Goal: Transaction & Acquisition: Purchase product/service

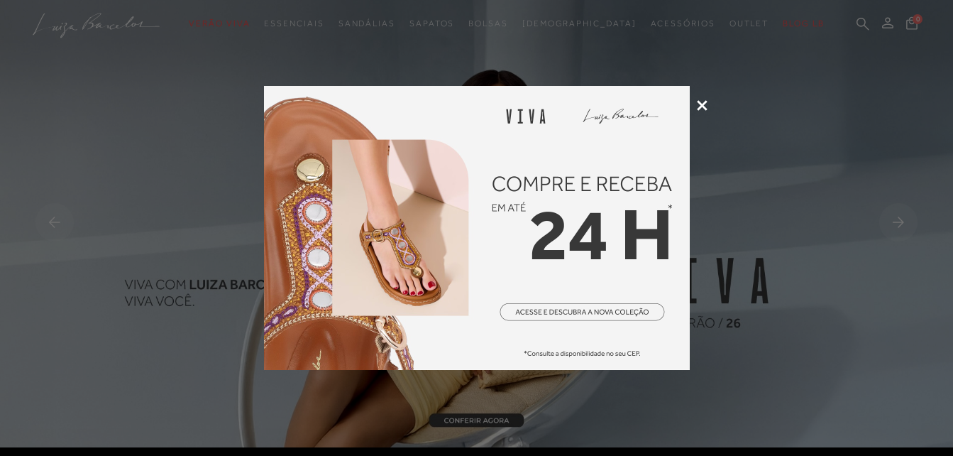
click at [697, 106] on icon at bounding box center [702, 105] width 11 height 11
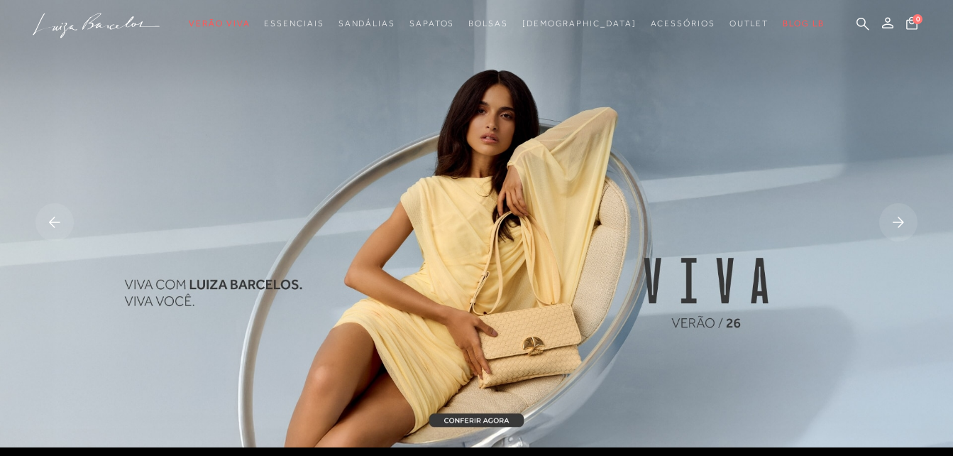
click at [902, 221] on icon at bounding box center [898, 221] width 11 height 11
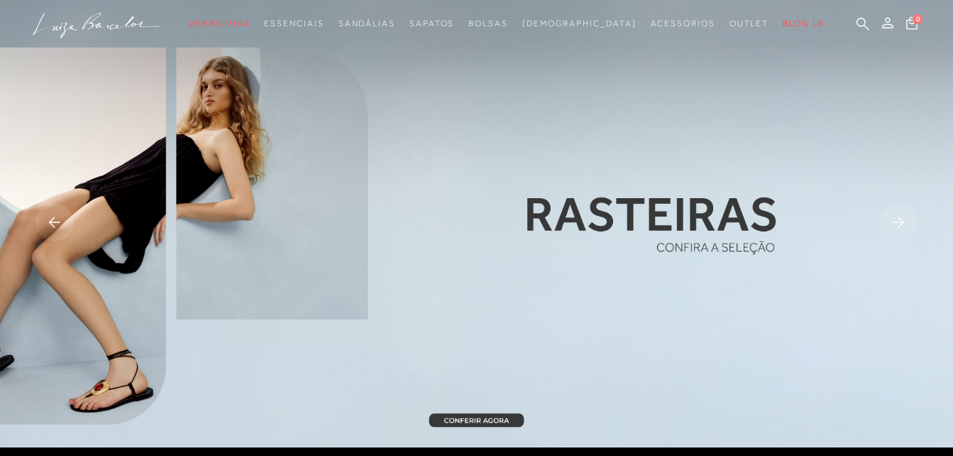
click at [902, 221] on icon at bounding box center [898, 221] width 11 height 11
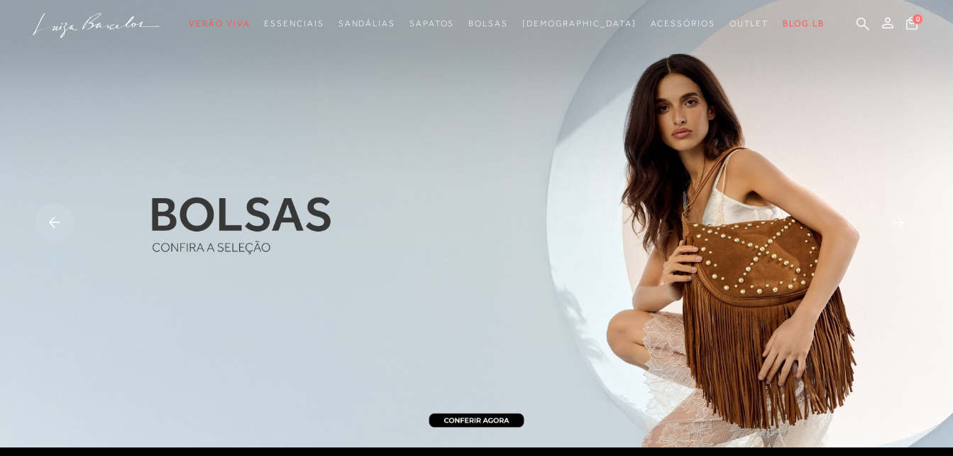
click at [48, 223] on rect at bounding box center [54, 222] width 38 height 38
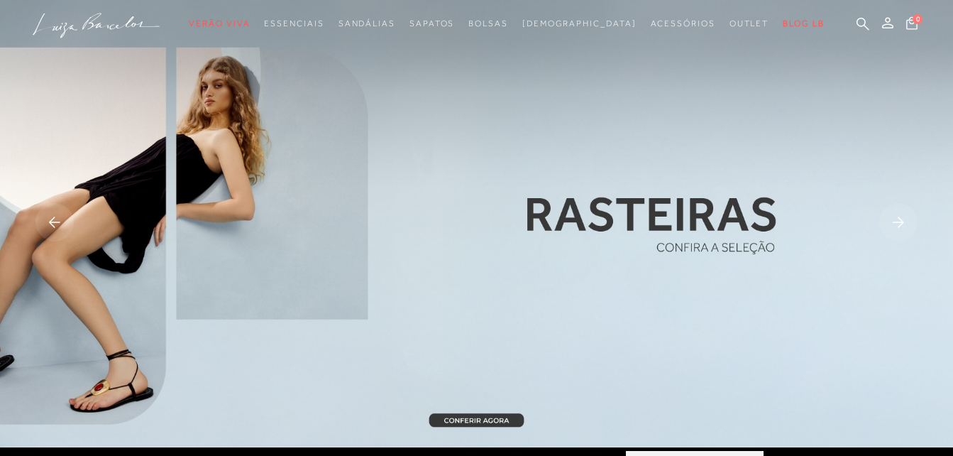
click at [417, 234] on img at bounding box center [476, 223] width 953 height 447
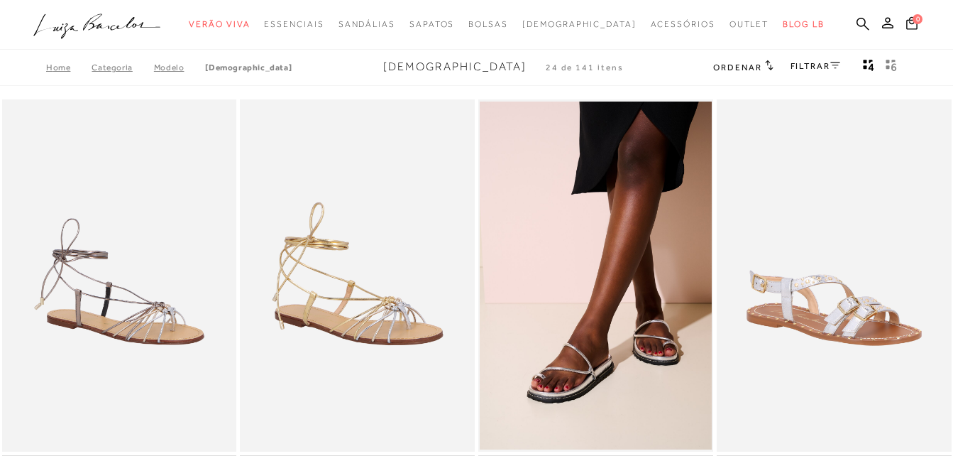
click at [805, 68] on link "FILTRAR" at bounding box center [816, 66] width 50 height 10
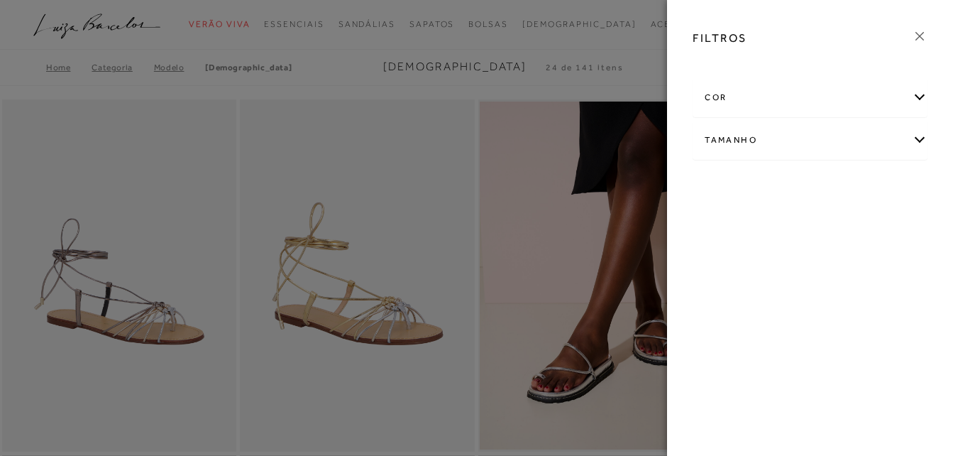
click at [562, 67] on div at bounding box center [476, 228] width 953 height 456
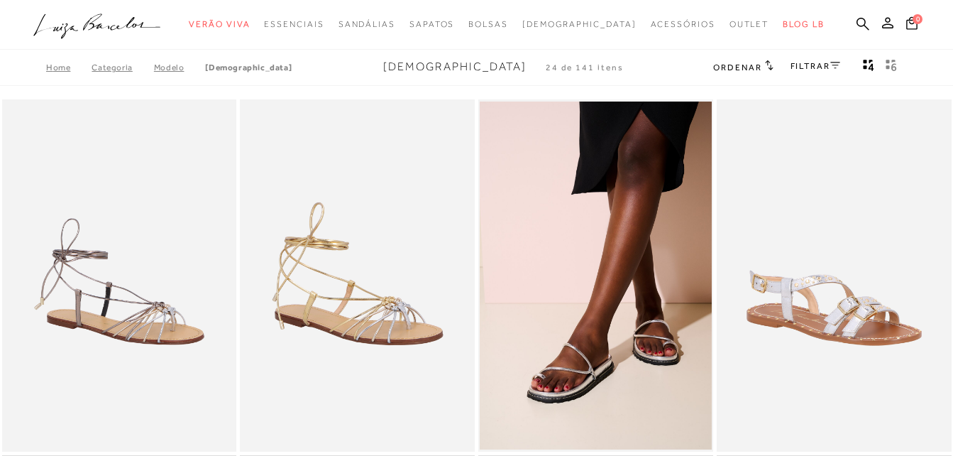
click at [733, 60] on h2 "Ordenar" at bounding box center [743, 67] width 60 height 14
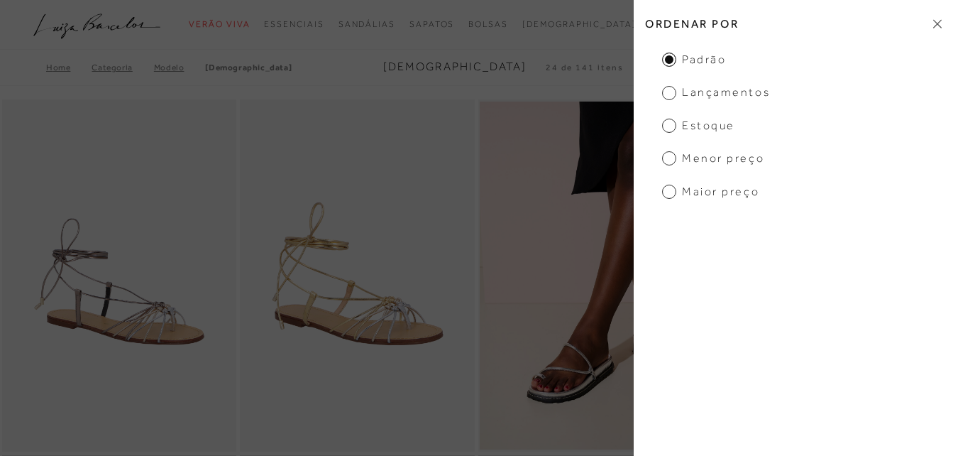
click at [699, 158] on span "Menor preço" at bounding box center [713, 158] width 102 height 16
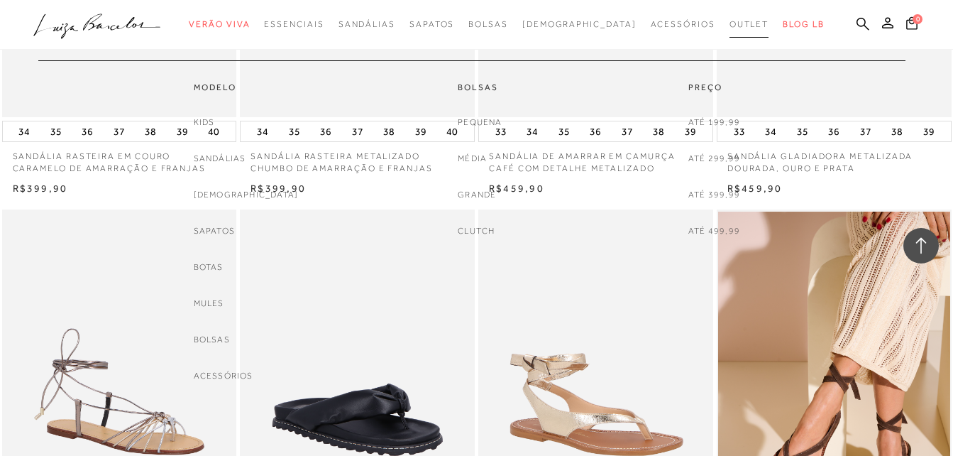
scroll to position [1490, 0]
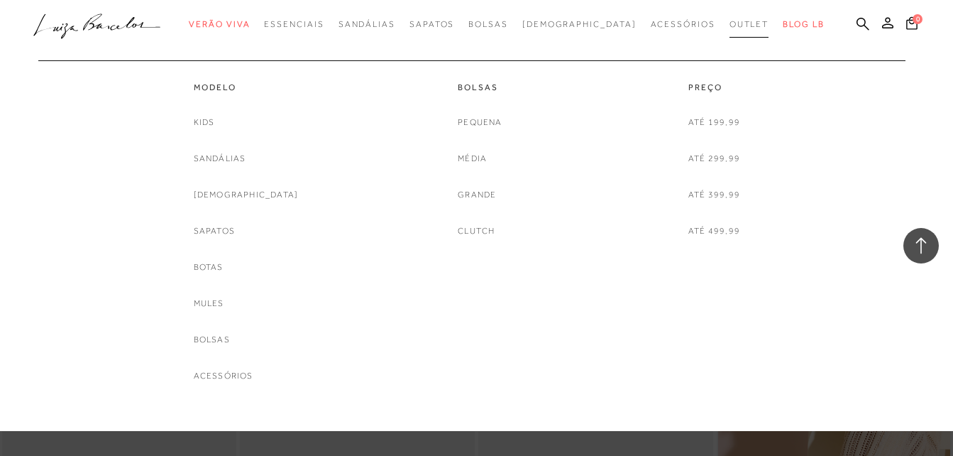
click at [730, 25] on span "Outlet" at bounding box center [750, 24] width 40 height 10
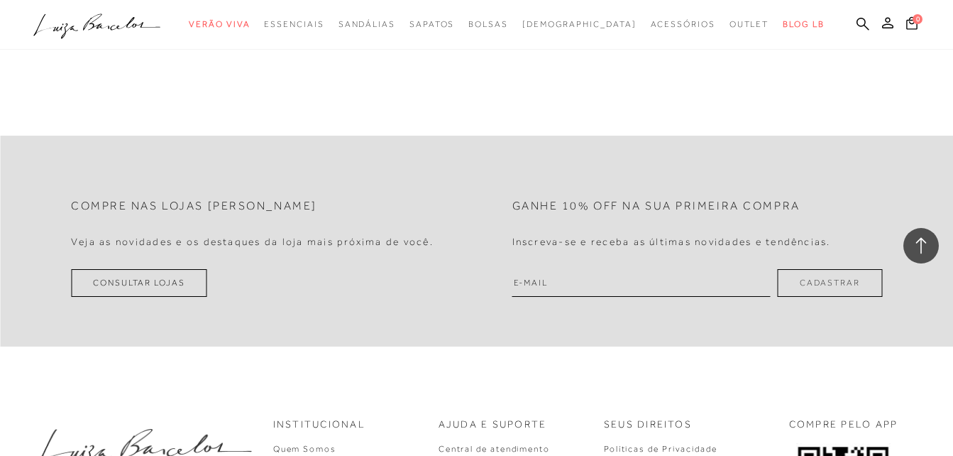
scroll to position [2768, 0]
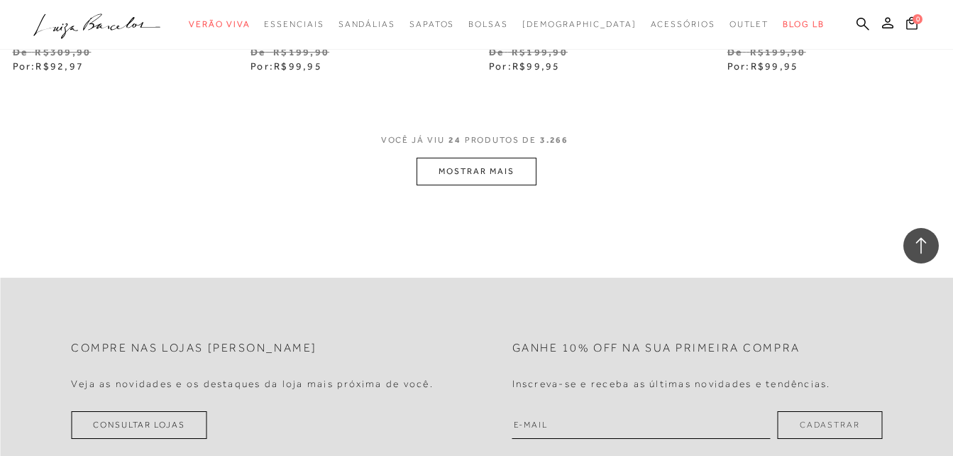
click at [465, 175] on button "MOSTRAR MAIS" at bounding box center [476, 172] width 119 height 28
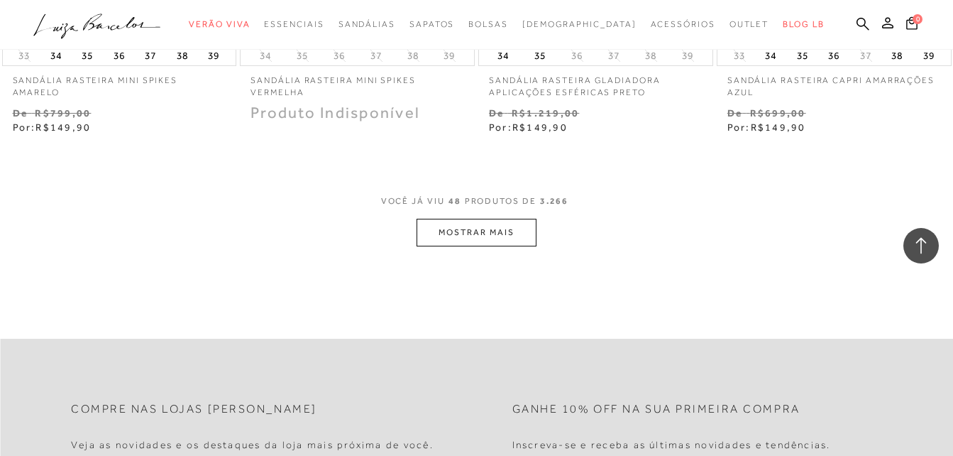
scroll to position [5465, 0]
click at [467, 232] on button "MOSTRAR MAIS" at bounding box center [476, 231] width 119 height 28
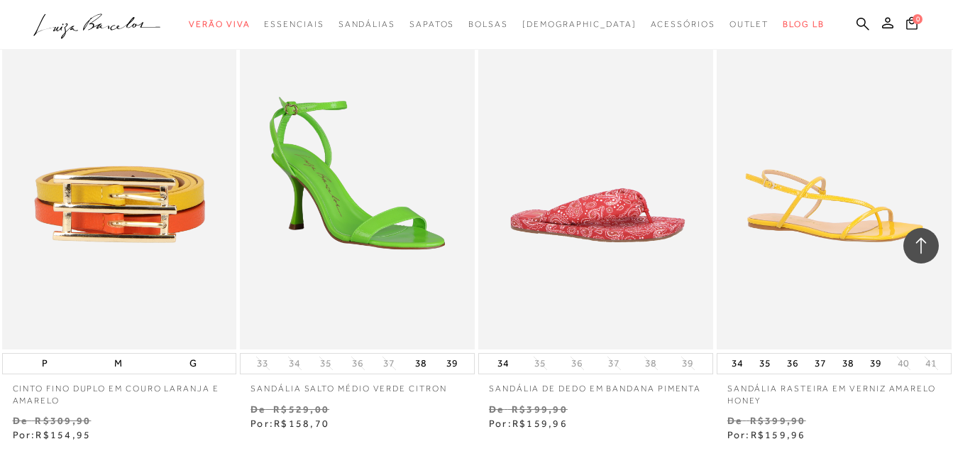
scroll to position [8090, 0]
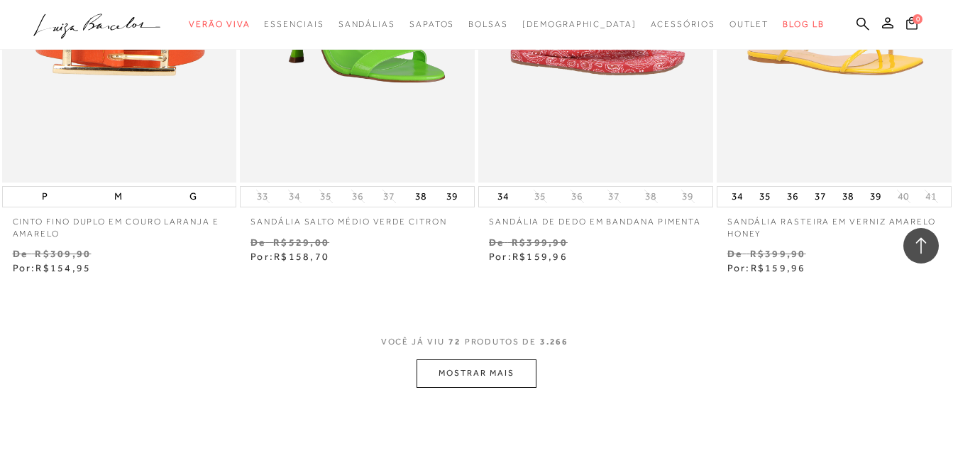
click at [497, 382] on button "MOSTRAR MAIS" at bounding box center [476, 373] width 119 height 28
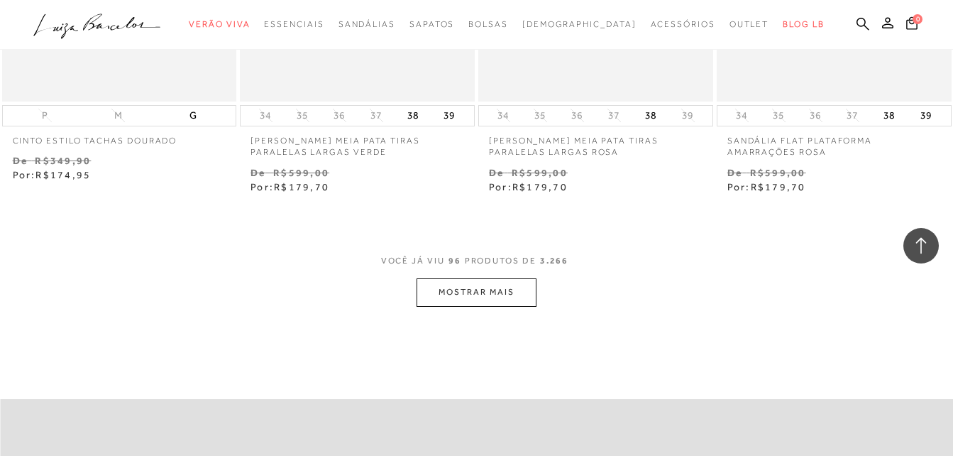
scroll to position [10929, 0]
click at [439, 292] on button "MOSTRAR MAIS" at bounding box center [476, 291] width 119 height 28
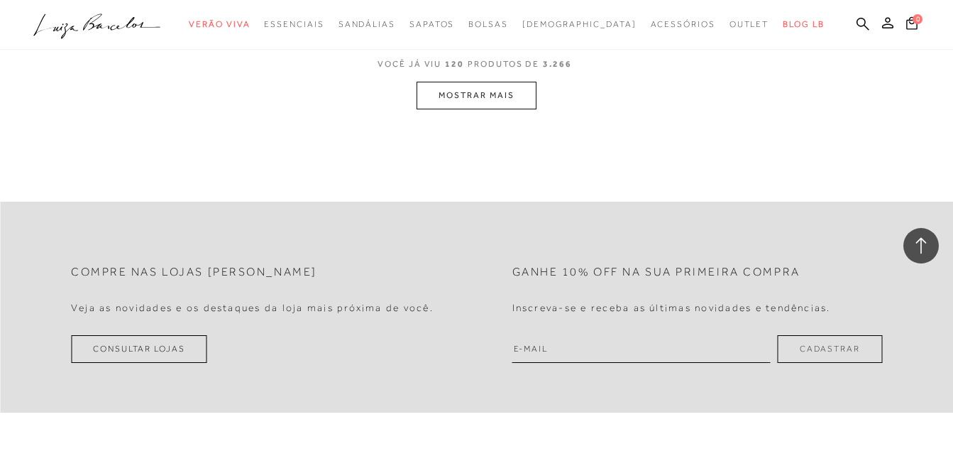
scroll to position [13910, 0]
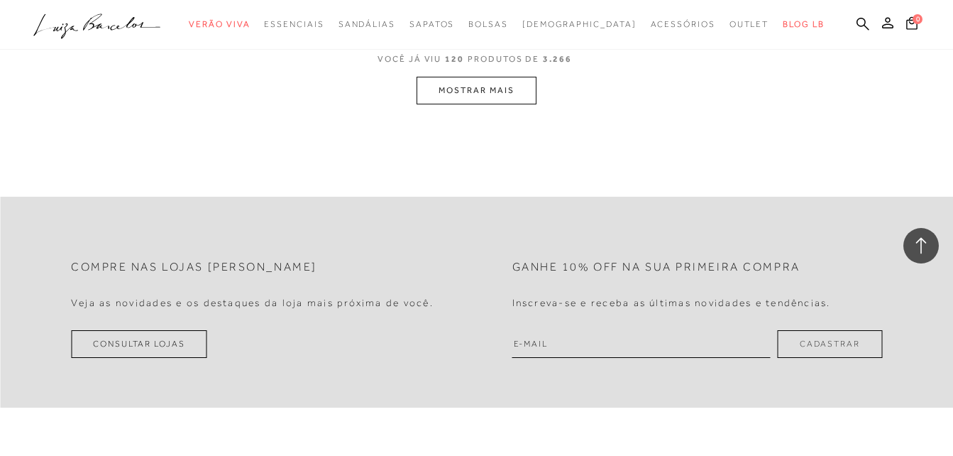
click at [483, 84] on button "MOSTRAR MAIS" at bounding box center [476, 91] width 119 height 28
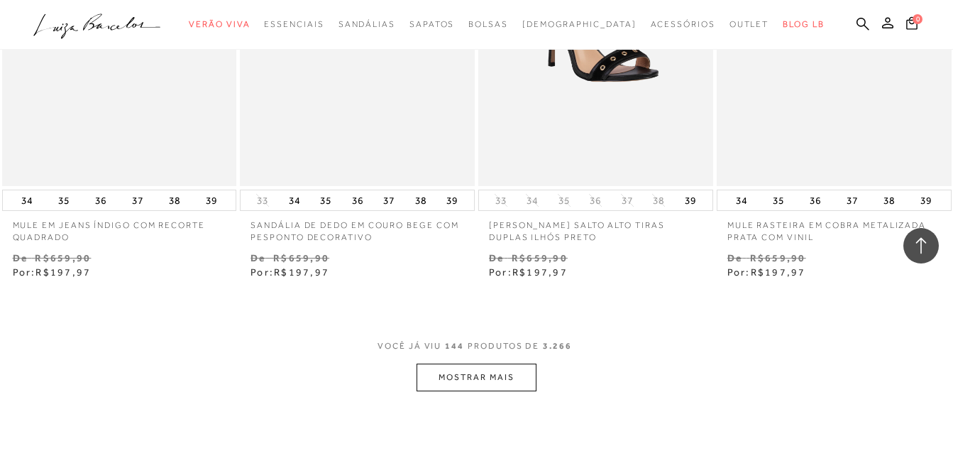
scroll to position [16383, 0]
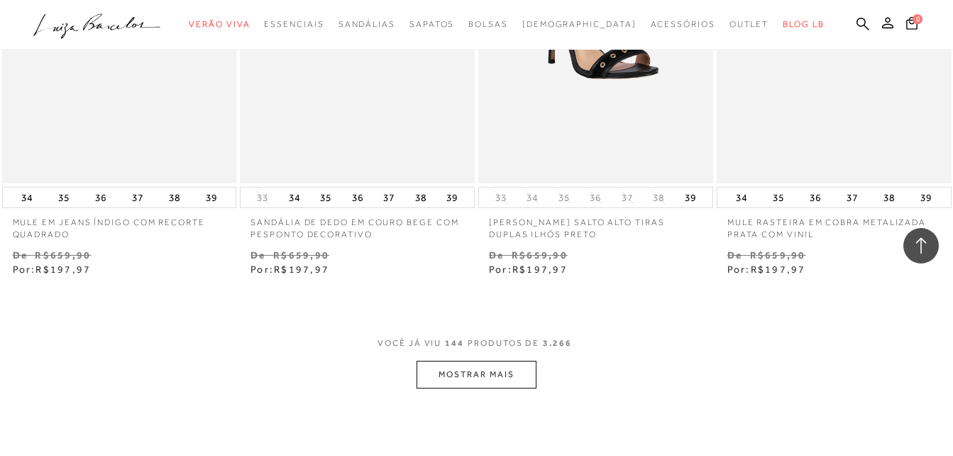
click at [470, 382] on button "MOSTRAR MAIS" at bounding box center [476, 375] width 119 height 28
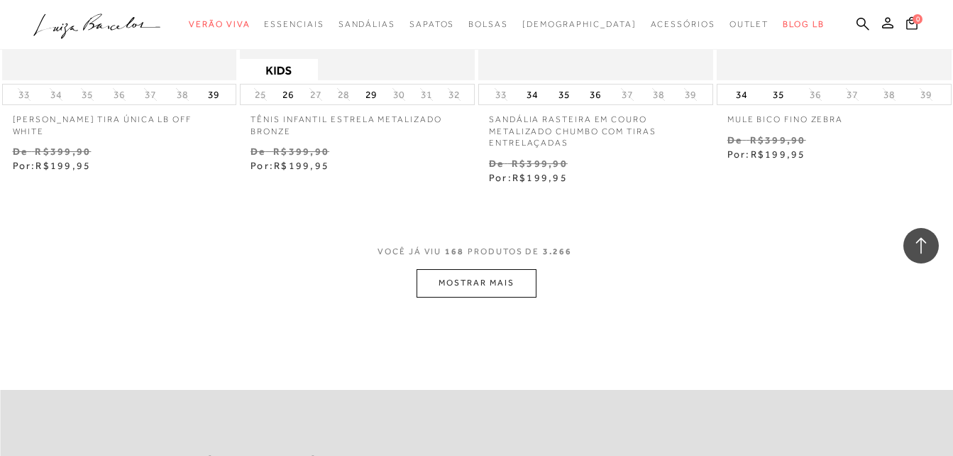
scroll to position [19363, 0]
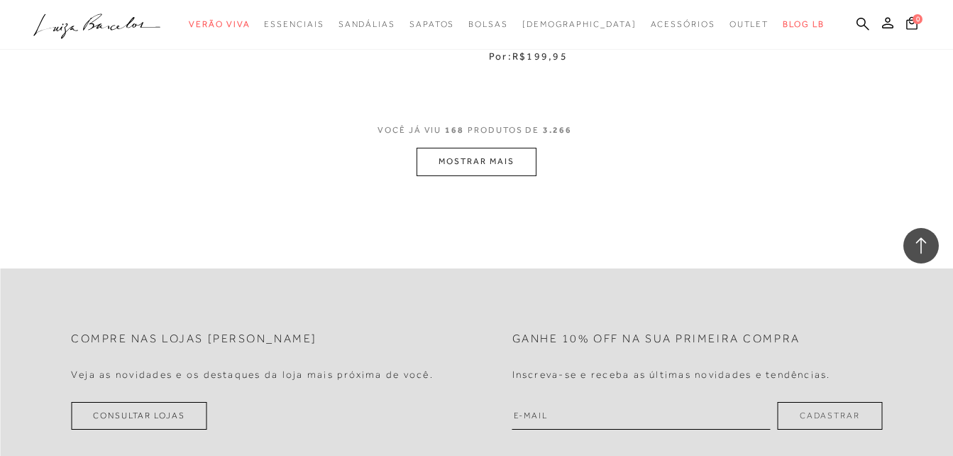
click at [465, 160] on button "MOSTRAR MAIS" at bounding box center [476, 162] width 119 height 28
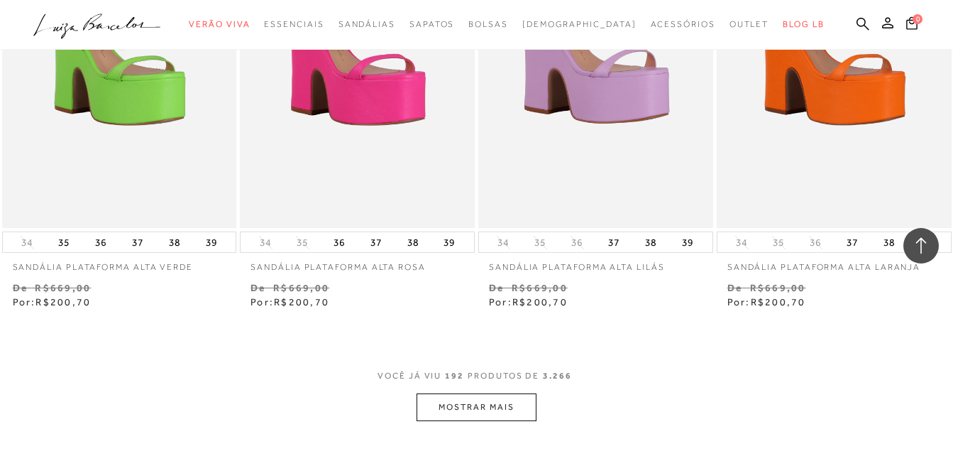
scroll to position [21989, 0]
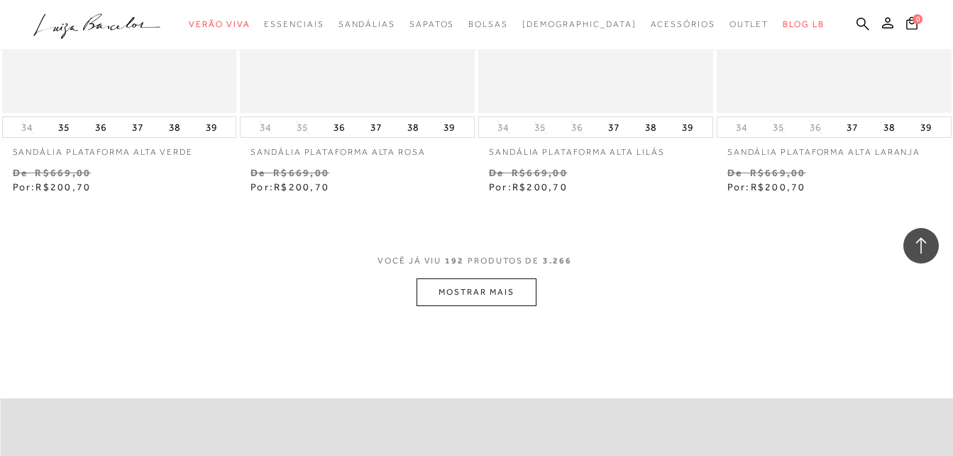
click at [505, 294] on button "MOSTRAR MAIS" at bounding box center [476, 292] width 119 height 28
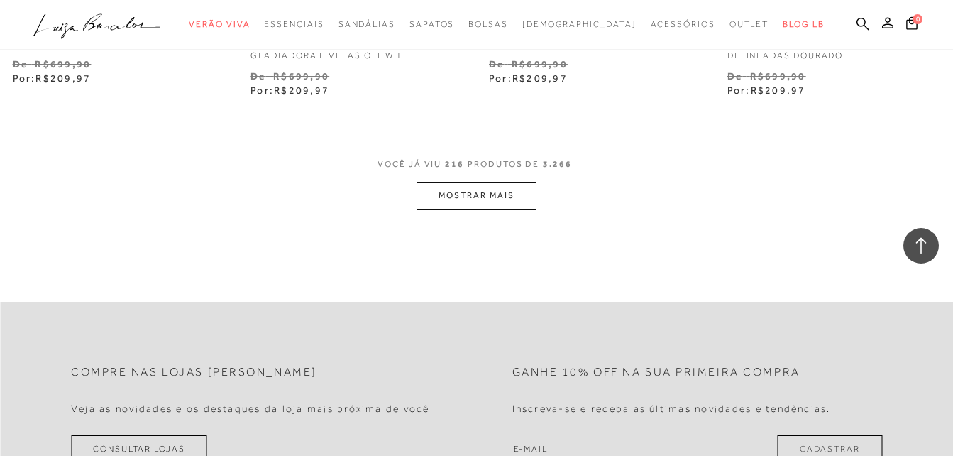
scroll to position [24899, 0]
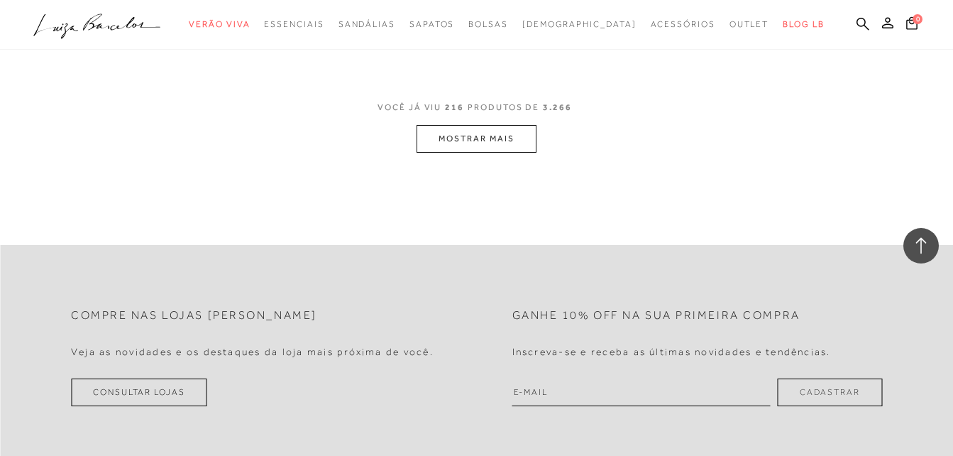
click at [500, 140] on button "MOSTRAR MAIS" at bounding box center [476, 139] width 119 height 28
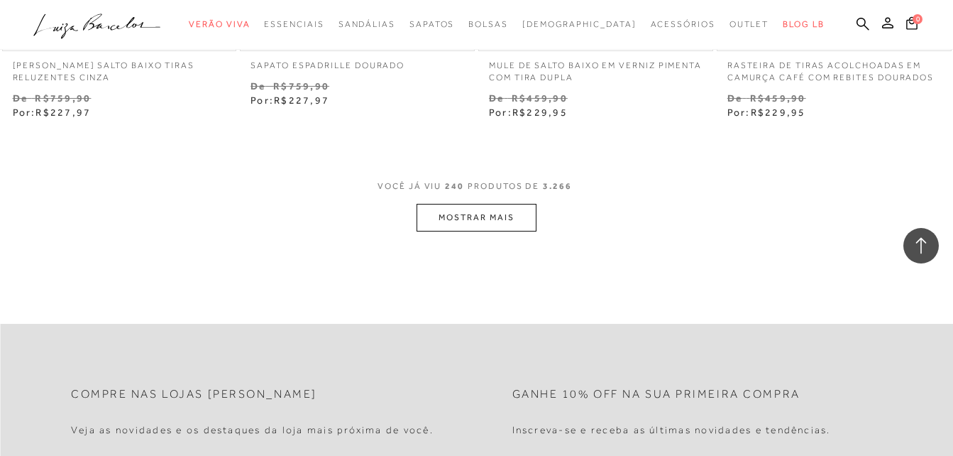
scroll to position [27596, 0]
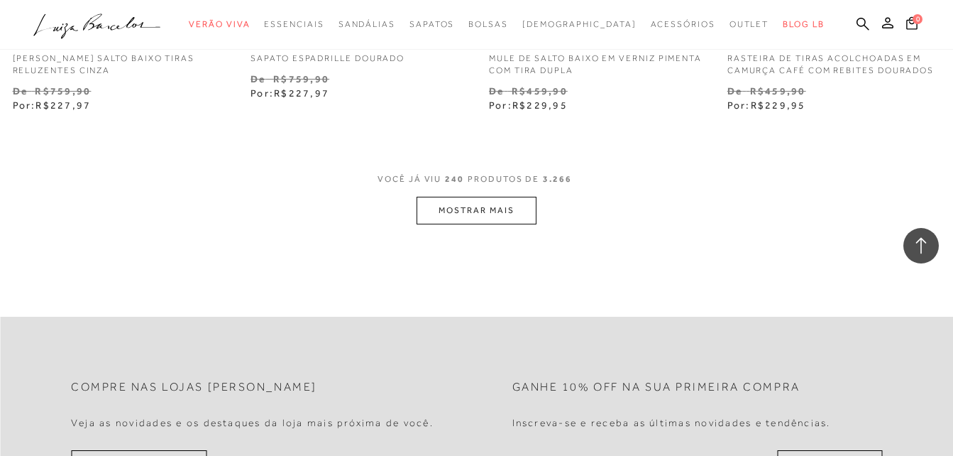
click at [434, 214] on button "MOSTRAR MAIS" at bounding box center [476, 211] width 119 height 28
